Goal: Transaction & Acquisition: Obtain resource

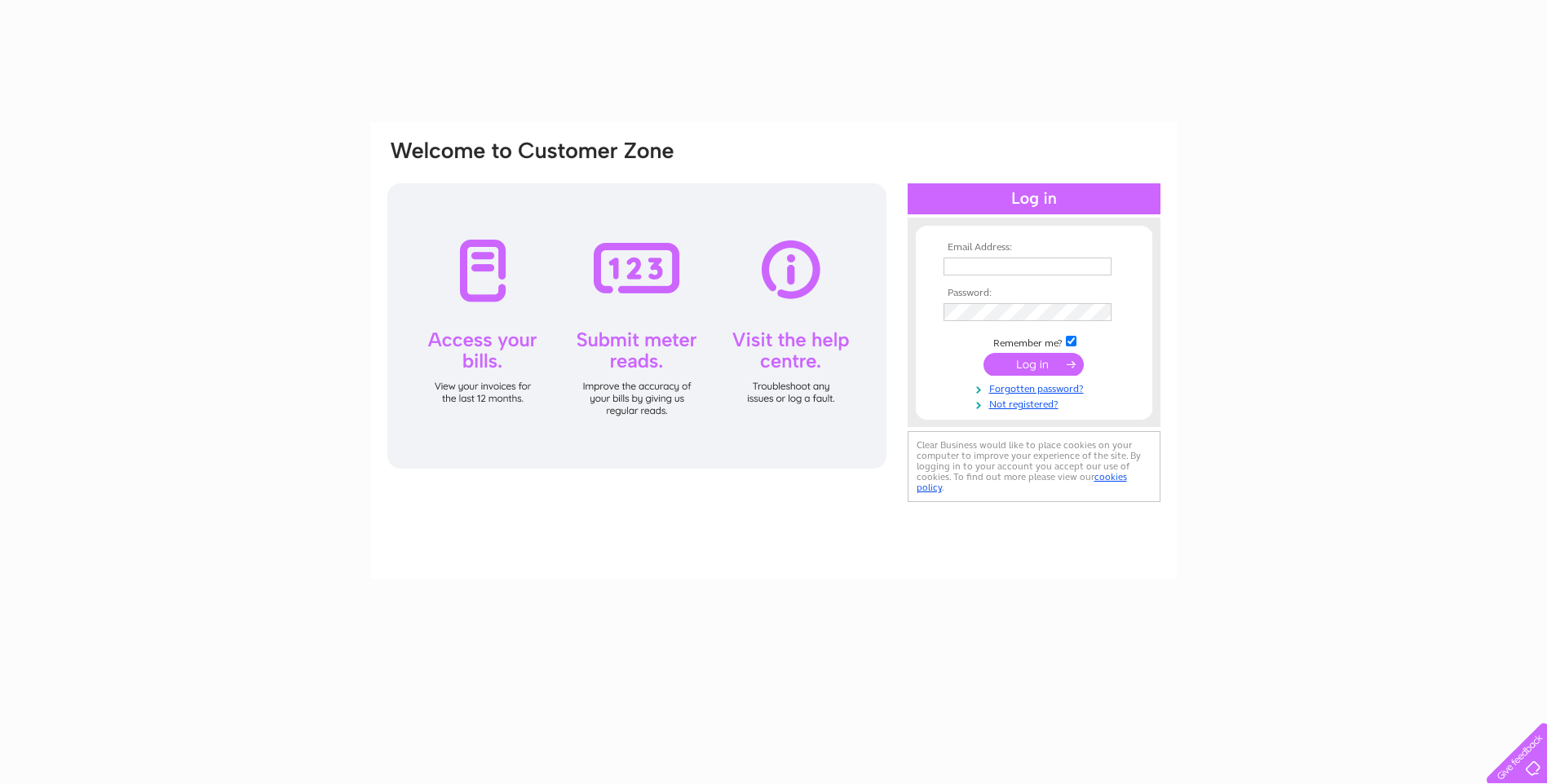
type input "dougie@harveylets.com"
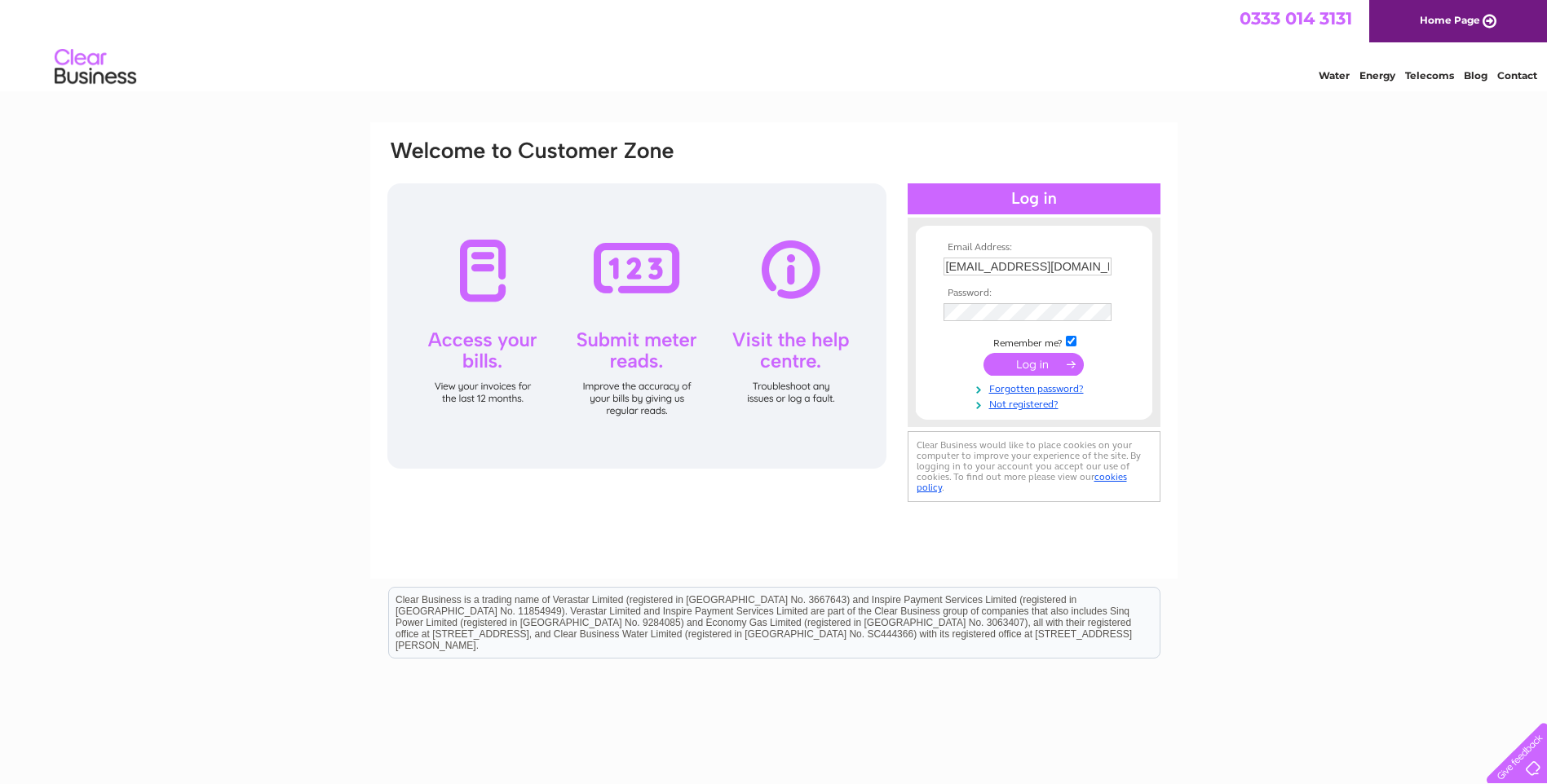
drag, startPoint x: 0, startPoint y: 0, endPoint x: 1016, endPoint y: 365, distance: 1079.6
click at [1016, 365] on input "submit" at bounding box center [1034, 364] width 100 height 22
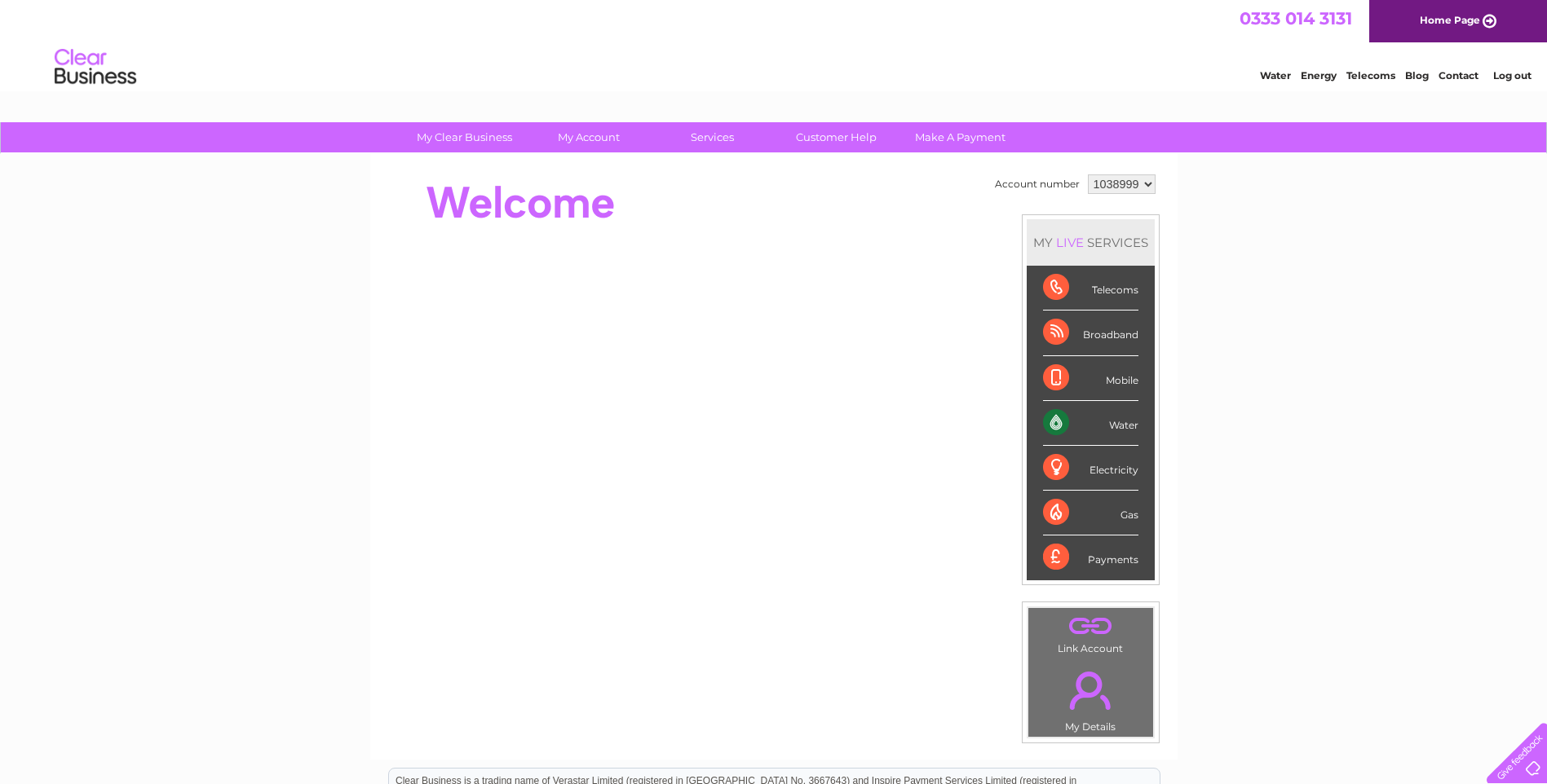
click at [1054, 555] on div "Payments" at bounding box center [1090, 557] width 95 height 44
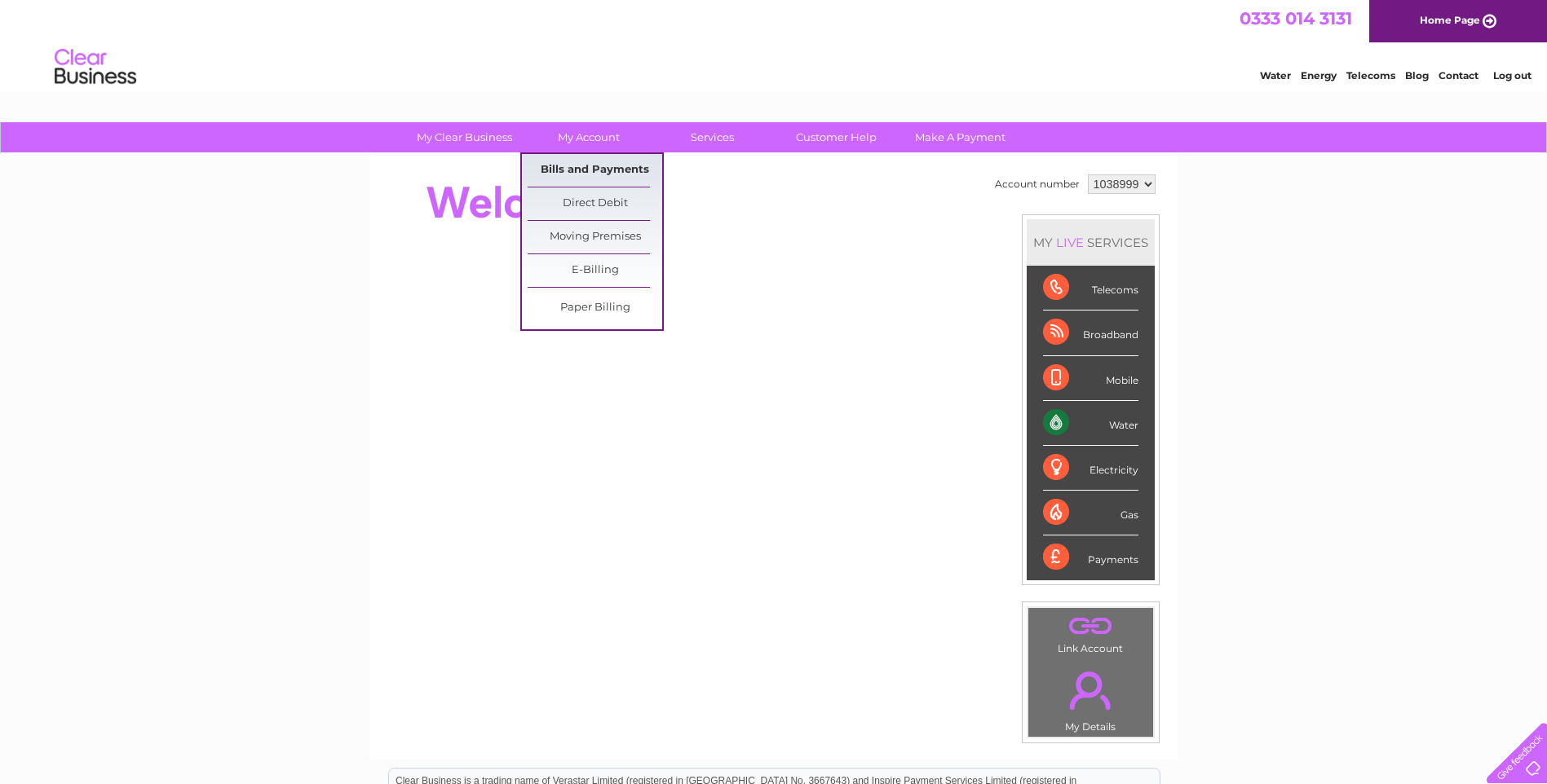
click at [579, 167] on link "Bills and Payments" at bounding box center [594, 170] width 134 height 32
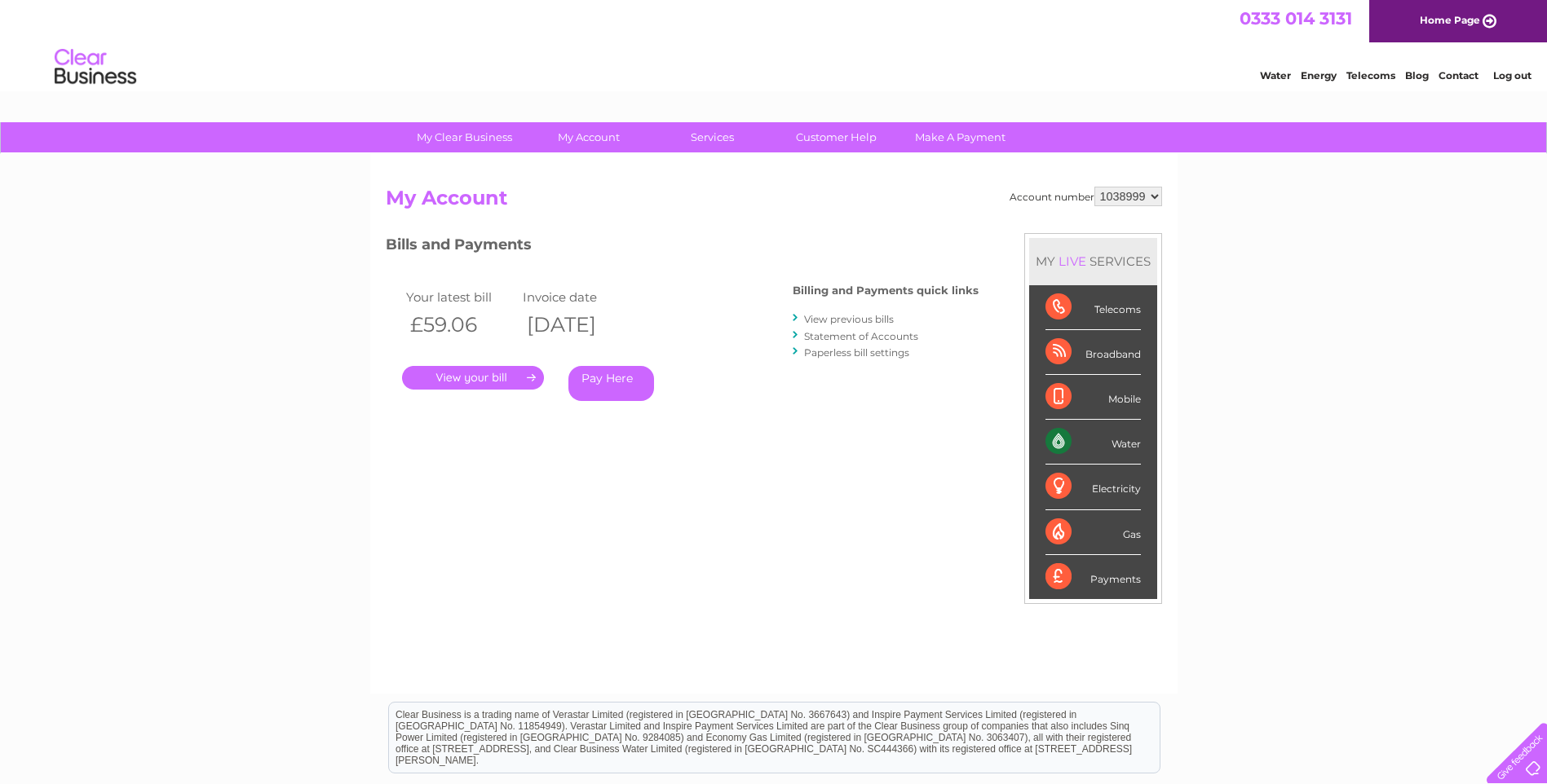
click at [493, 382] on link "." at bounding box center [473, 377] width 142 height 23
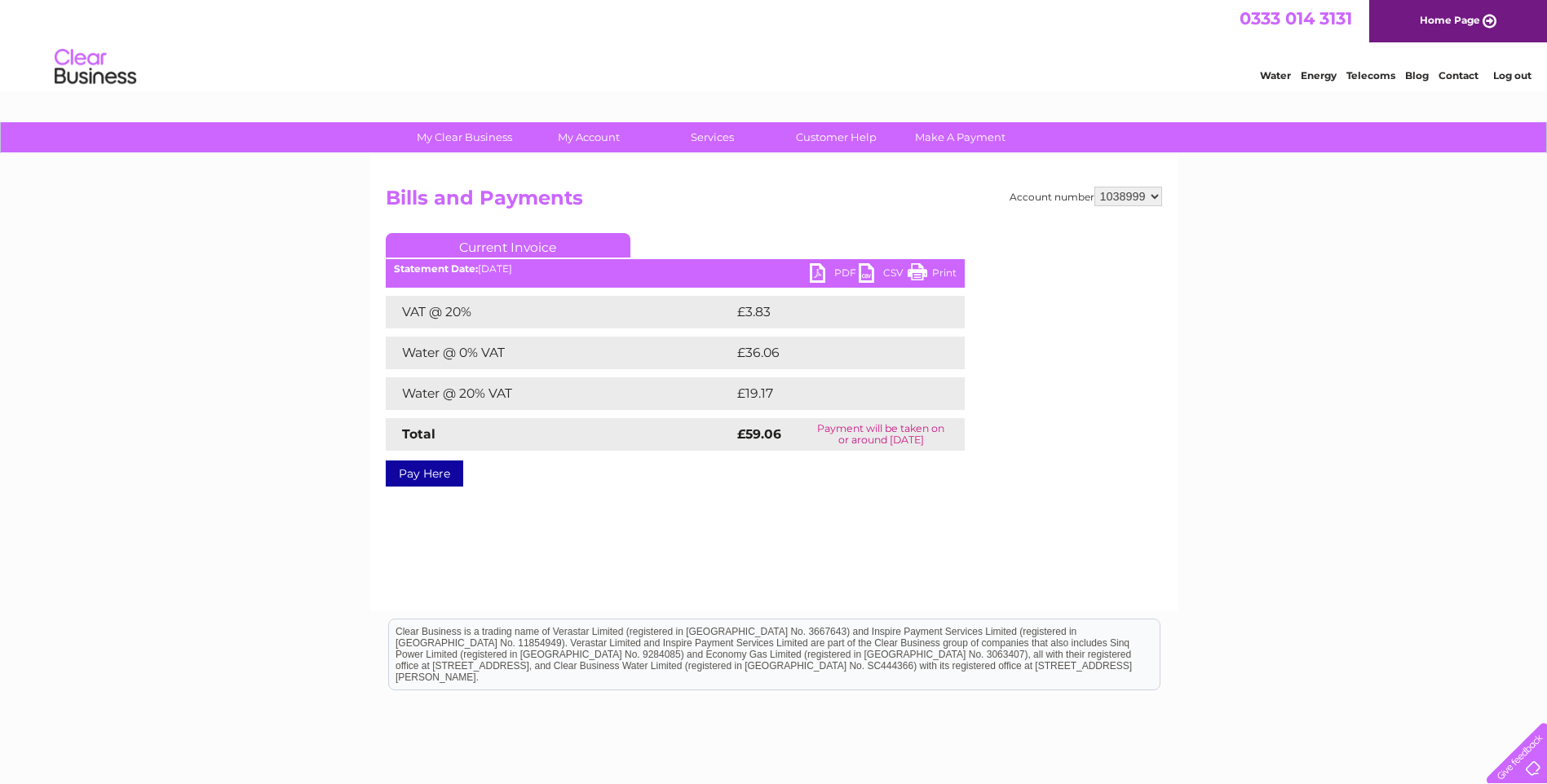
click at [817, 275] on link "PDF" at bounding box center [834, 275] width 49 height 23
